Goal: Find specific page/section: Find specific page/section

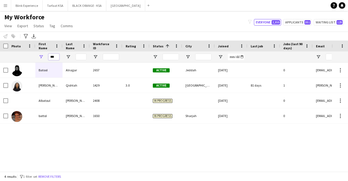
drag, startPoint x: 57, startPoint y: 57, endPoint x: 45, endPoint y: 60, distance: 13.0
click at [45, 60] on div "***" at bounding box center [48, 56] width 27 height 11
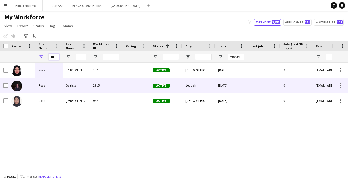
type input "***"
click at [42, 83] on div "Roaa" at bounding box center [48, 85] width 27 height 15
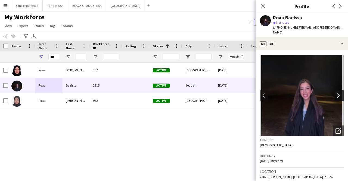
click at [335, 92] on app-icon "chevron-right" at bounding box center [339, 95] width 8 height 6
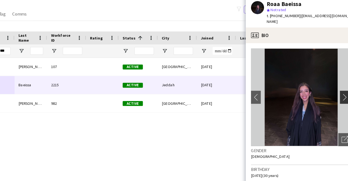
click at [335, 92] on app-icon "chevron-right" at bounding box center [339, 95] width 8 height 6
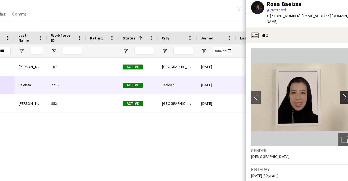
click at [335, 92] on app-icon "chevron-right" at bounding box center [339, 95] width 8 height 6
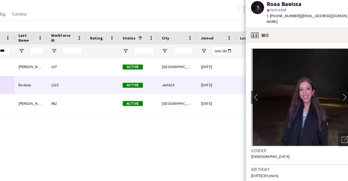
click at [335, 92] on app-icon "chevron-right" at bounding box center [339, 95] width 8 height 6
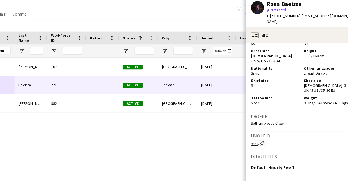
scroll to position [339, 0]
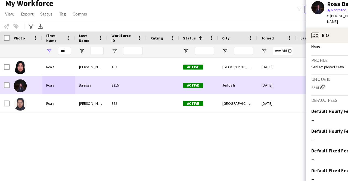
click at [41, 85] on div "Roaa" at bounding box center [48, 85] width 27 height 15
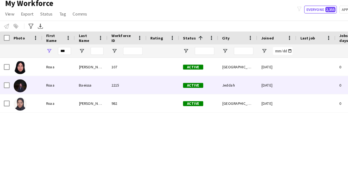
click at [41, 85] on div "Roaa" at bounding box center [48, 85] width 27 height 15
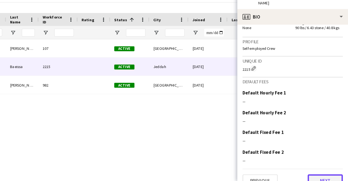
click at [321, 175] on button "Next" at bounding box center [328, 180] width 29 height 11
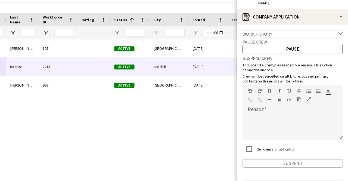
scroll to position [14, 0]
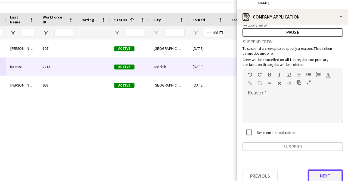
click at [319, 172] on button "Next" at bounding box center [328, 176] width 29 height 11
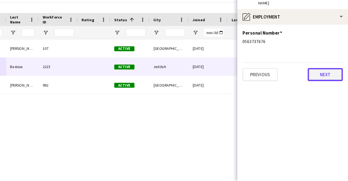
click at [319, 86] on button "Next" at bounding box center [328, 91] width 29 height 11
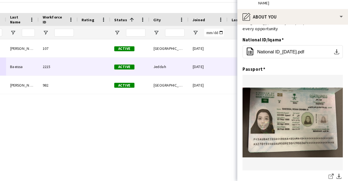
scroll to position [0, 0]
